Goal: Task Accomplishment & Management: Use online tool/utility

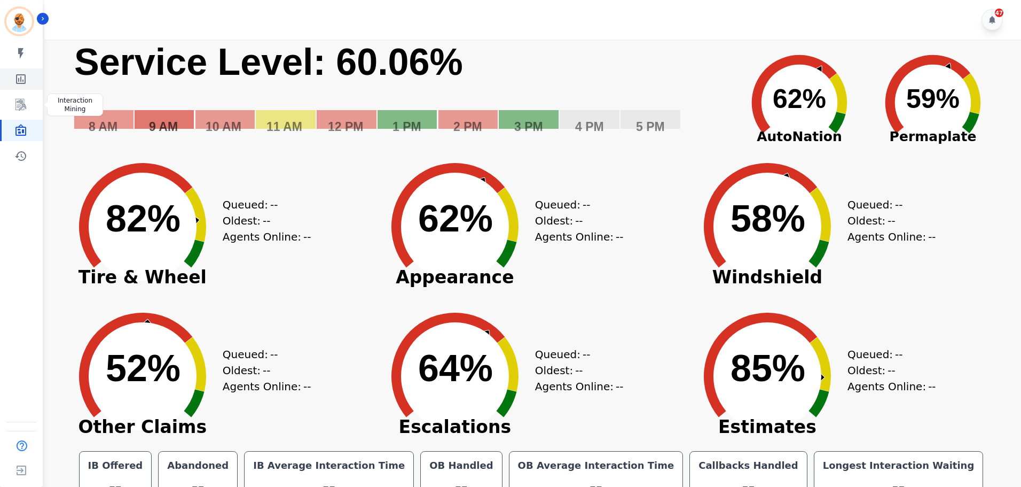
scroll to position [24, 0]
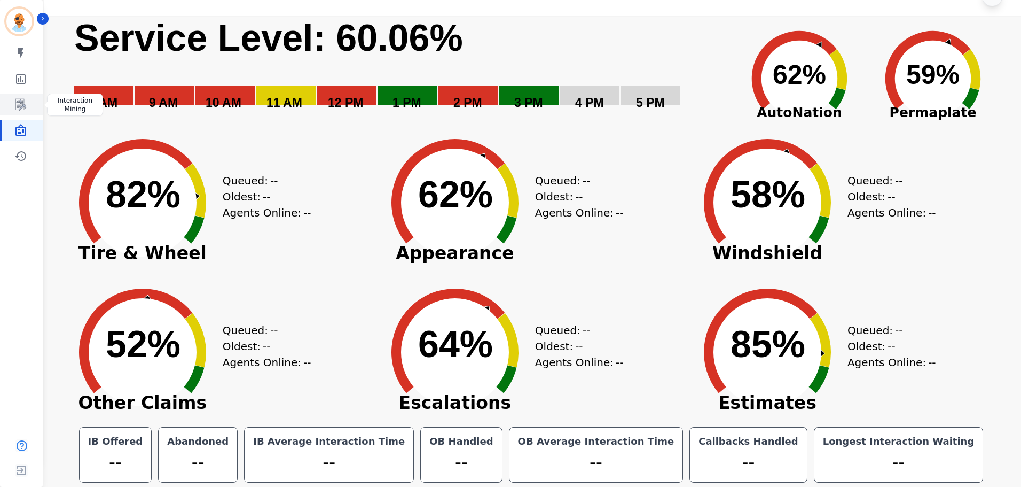
drag, startPoint x: 24, startPoint y: 102, endPoint x: 29, endPoint y: 95, distance: 9.2
click at [24, 102] on icon "Sidebar" at bounding box center [20, 104] width 13 height 13
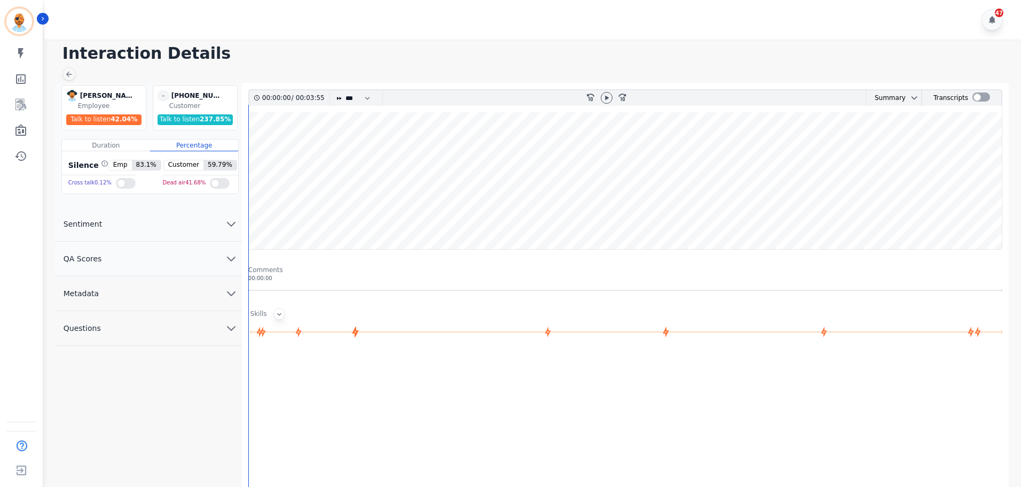
click at [277, 312] on icon at bounding box center [279, 314] width 9 height 9
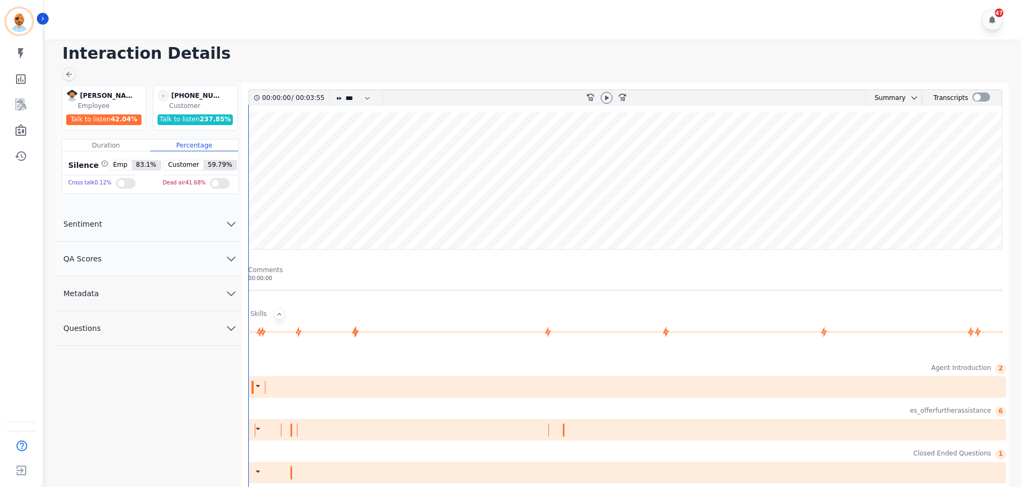
click at [279, 314] on icon at bounding box center [279, 314] width 9 height 9
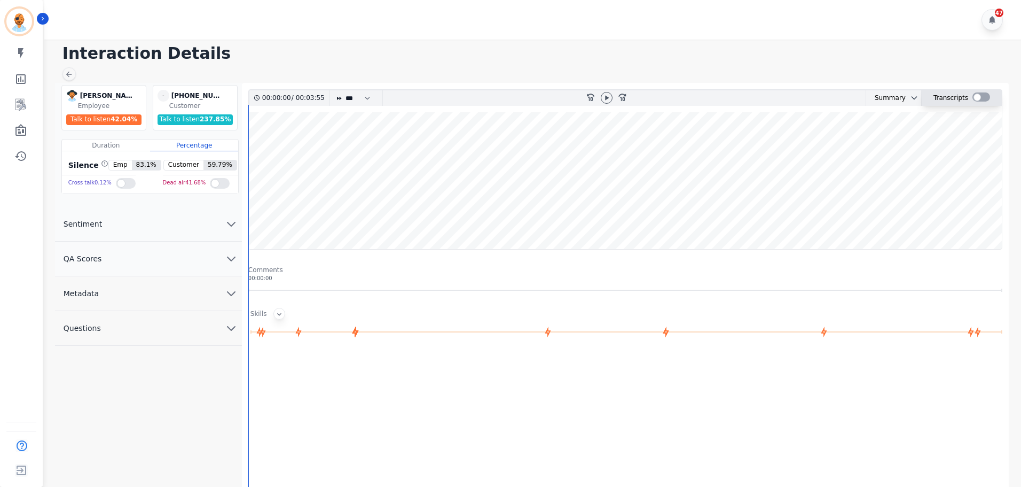
click at [973, 100] on div at bounding box center [982, 96] width 18 height 9
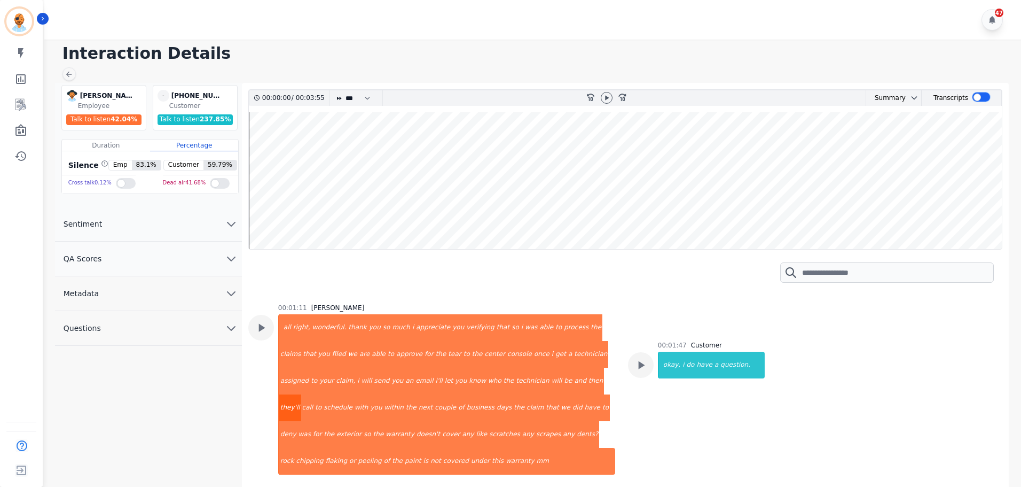
scroll to position [694, 0]
